Goal: Information Seeking & Learning: Learn about a topic

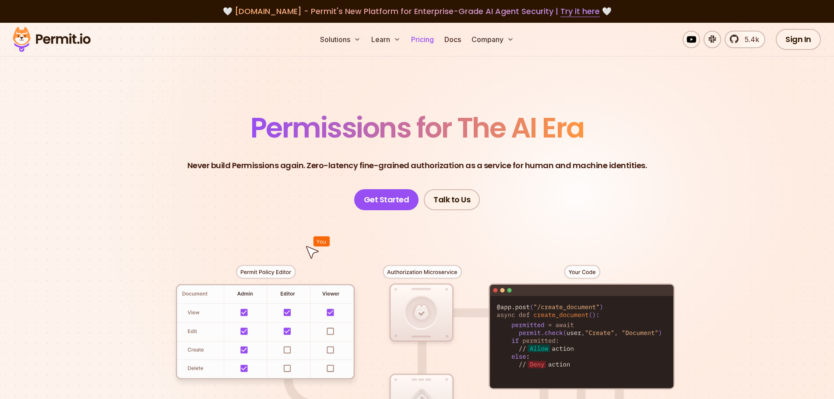
click at [421, 38] on link "Pricing" at bounding box center [423, 40] width 30 height 18
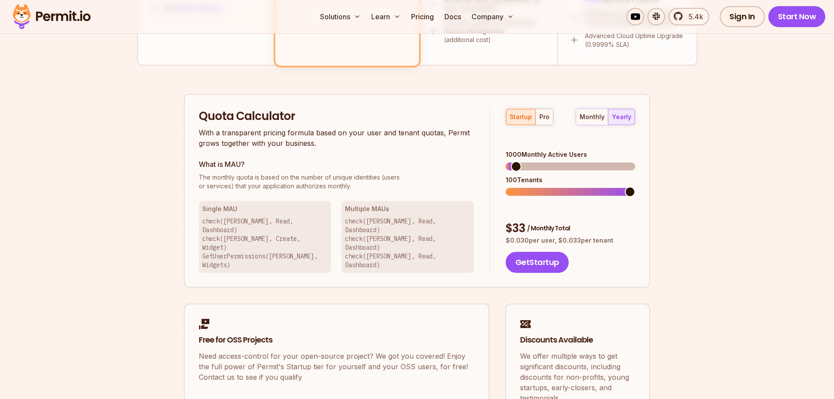
scroll to position [525, 0]
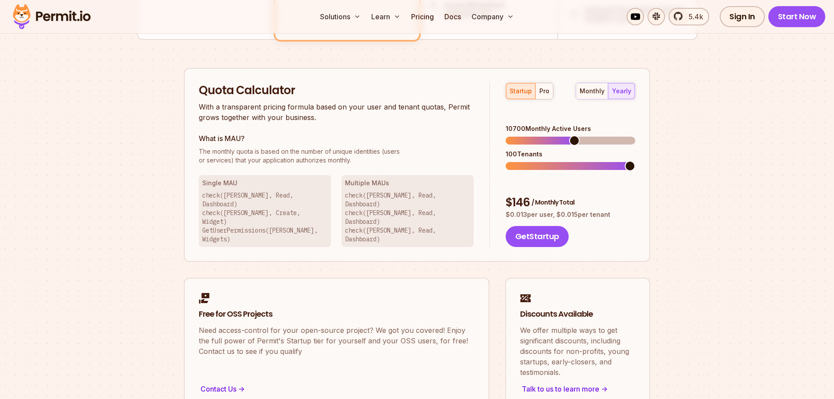
click at [580, 135] on span at bounding box center [574, 140] width 11 height 11
click at [635, 161] on span at bounding box center [630, 166] width 11 height 11
click at [544, 89] on div "pro" at bounding box center [544, 91] width 10 height 9
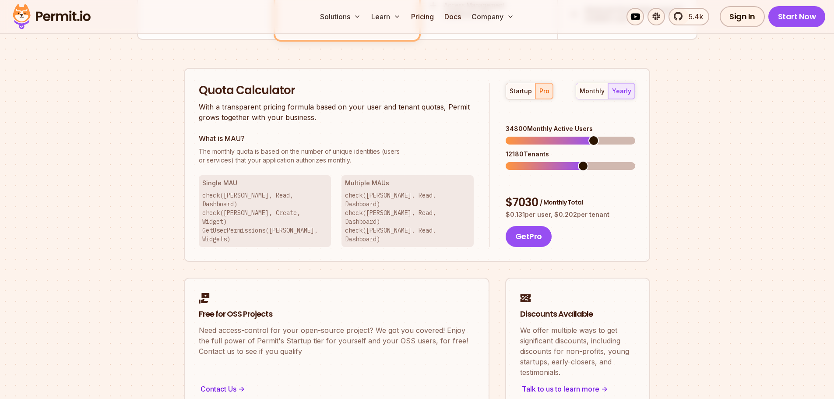
click at [599, 135] on span at bounding box center [593, 140] width 11 height 11
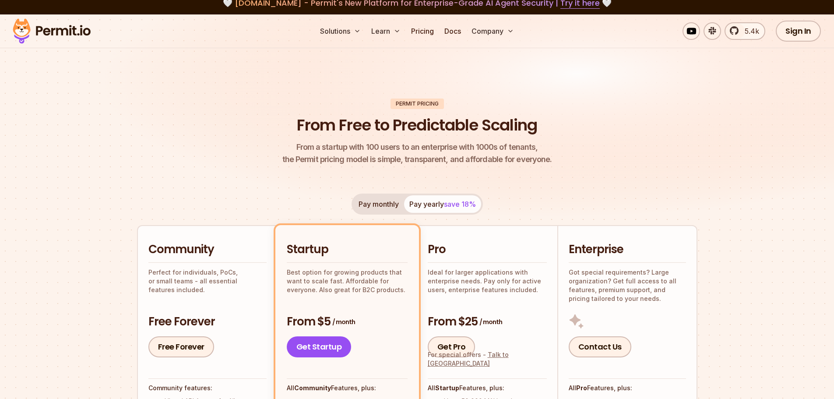
scroll to position [0, 0]
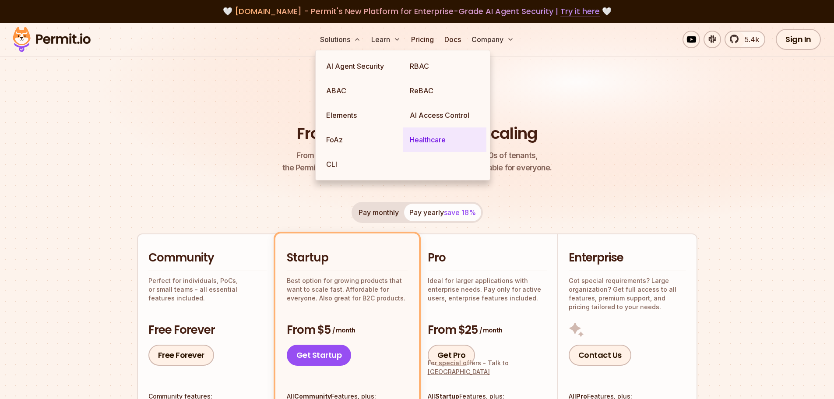
click at [434, 138] on link "Healthcare" at bounding box center [445, 139] width 84 height 25
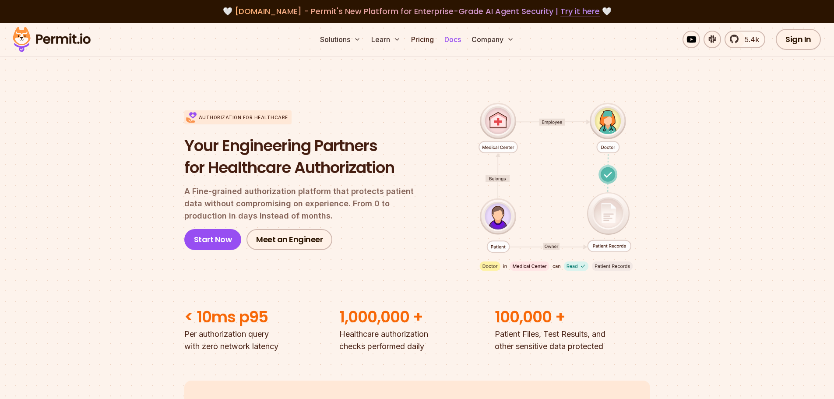
click at [455, 44] on link "Docs" at bounding box center [453, 40] width 24 height 18
